Goal: Task Accomplishment & Management: Complete application form

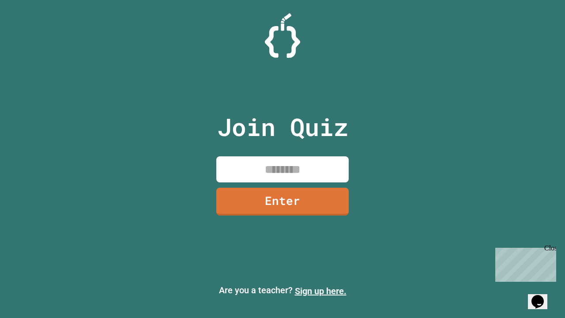
click at [321, 291] on link "Sign up here." at bounding box center [321, 291] width 52 height 11
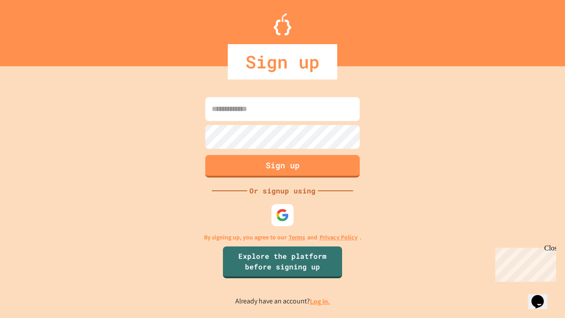
click at [321, 301] on link "Log in." at bounding box center [320, 301] width 20 height 9
